Goal: Navigation & Orientation: Find specific page/section

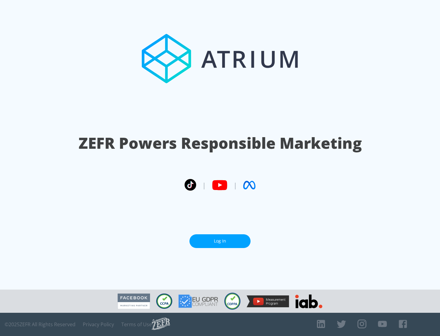
click at [220, 239] on link "Log In" at bounding box center [219, 241] width 61 height 14
